Goal: Task Accomplishment & Management: Manage account settings

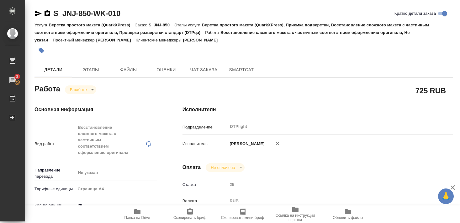
click at [80, 83] on div "Работа В работе inProgress" at bounding box center [96, 88] width 123 height 11
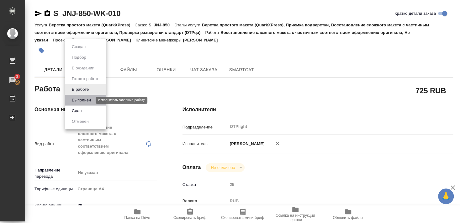
click at [80, 99] on button "Выполнен" at bounding box center [81, 100] width 23 height 7
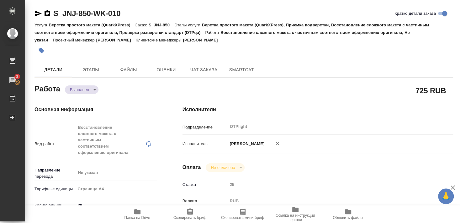
type textarea "x"
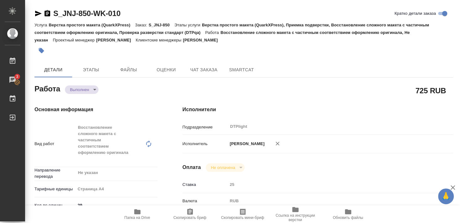
type textarea "x"
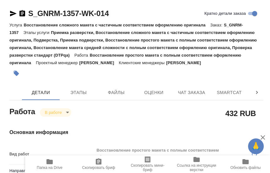
click at [151, 27] on p "Восстановление сложного макета с частичным соответствием оформлению оригинала" at bounding box center [117, 25] width 186 height 5
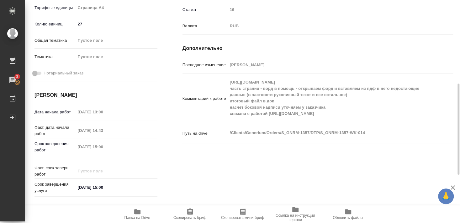
scroll to position [189, 0]
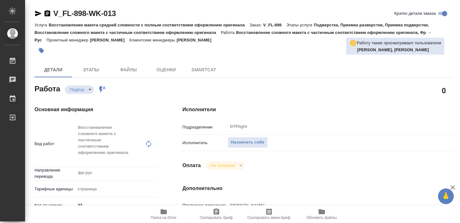
type textarea "x"
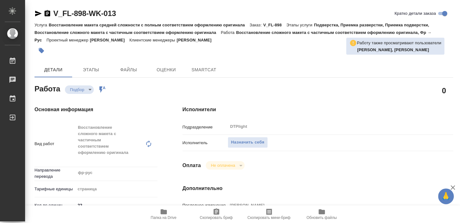
type textarea "x"
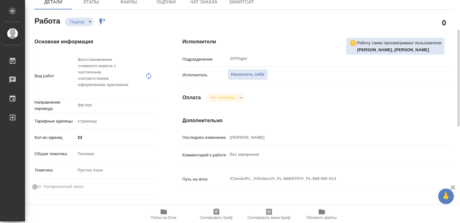
scroll to position [102, 0]
